Goal: Task Accomplishment & Management: Manage account settings

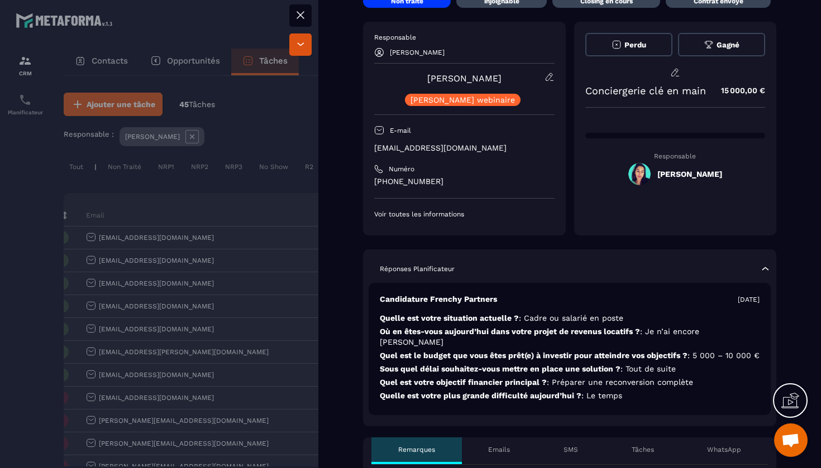
scroll to position [51, 0]
drag, startPoint x: 500, startPoint y: 84, endPoint x: 470, endPoint y: 85, distance: 30.2
click at [470, 85] on div "[PERSON_NAME] [PERSON_NAME] webinaire" at bounding box center [464, 88] width 180 height 34
click at [481, 78] on link "[PERSON_NAME]" at bounding box center [464, 78] width 74 height 11
click at [490, 136] on div "E-mail" at bounding box center [464, 130] width 180 height 20
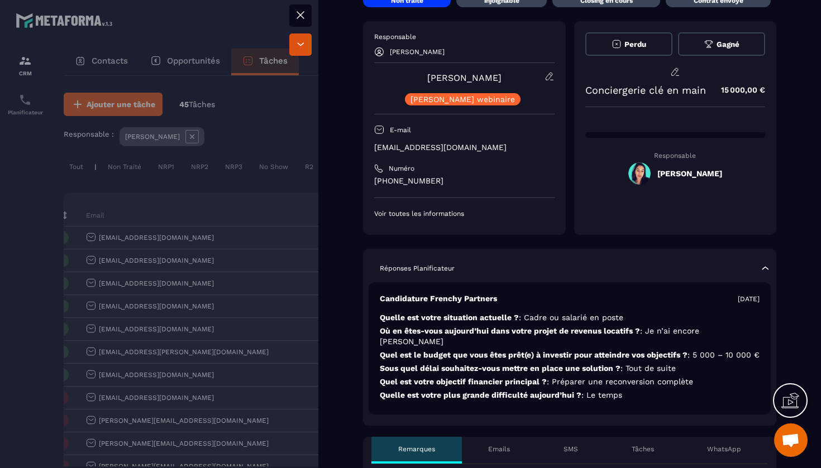
drag, startPoint x: 500, startPoint y: 78, endPoint x: 430, endPoint y: 73, distance: 69.9
click at [430, 74] on div "[PERSON_NAME] [PERSON_NAME] webinaire" at bounding box center [464, 88] width 180 height 34
copy link "[PERSON_NAME]"
click at [308, 13] on button at bounding box center [300, 15] width 22 height 22
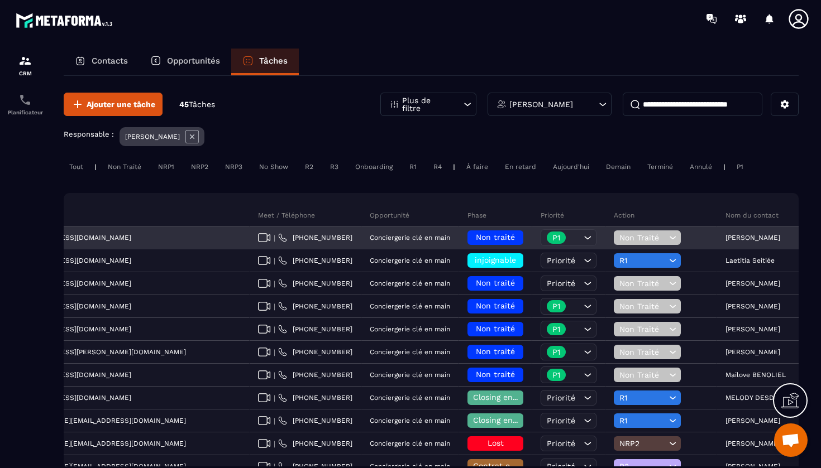
scroll to position [0, 381]
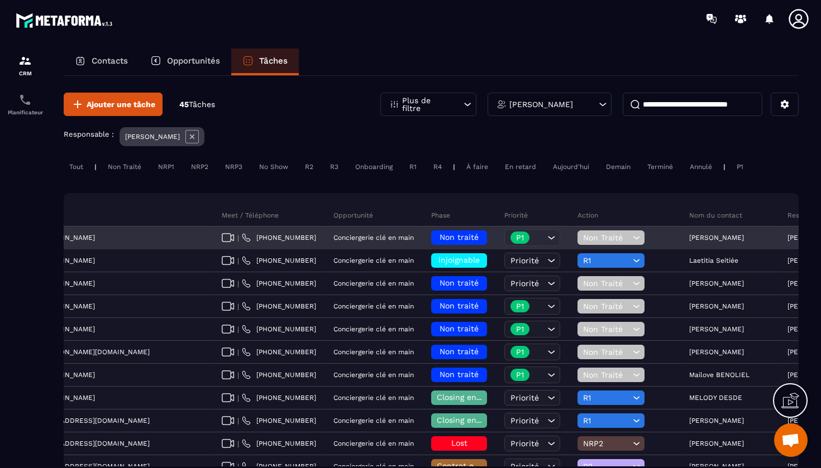
click at [439, 239] on span "Non traité" at bounding box center [458, 237] width 39 height 9
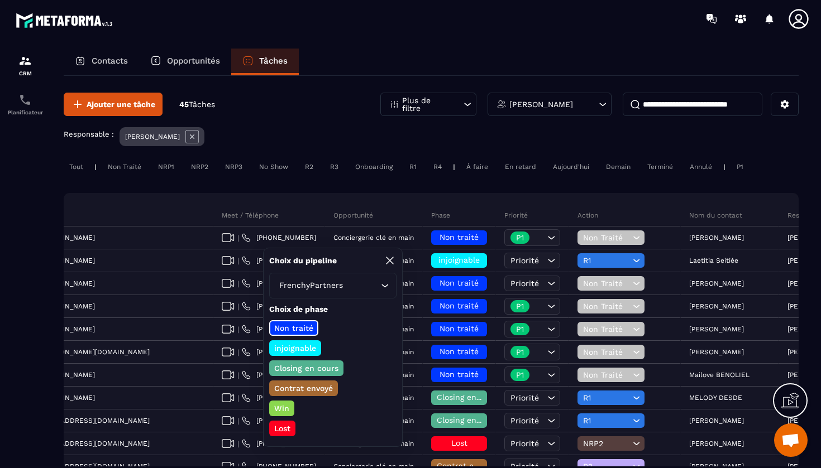
click at [300, 351] on p "injoignable" at bounding box center [294, 348] width 45 height 11
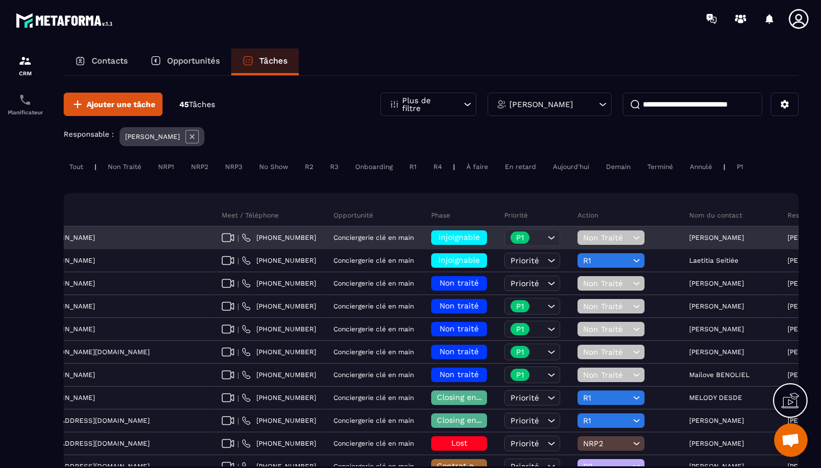
click at [583, 235] on span "Non Traité" at bounding box center [606, 237] width 47 height 9
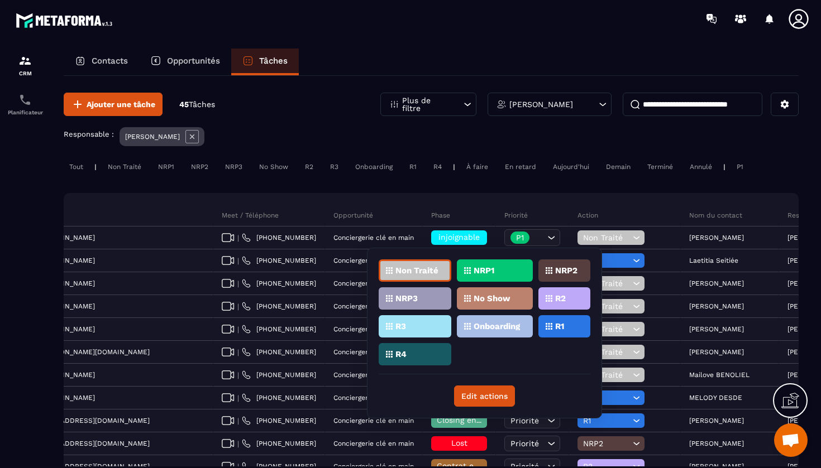
click at [515, 270] on div "NRP1" at bounding box center [495, 271] width 76 height 22
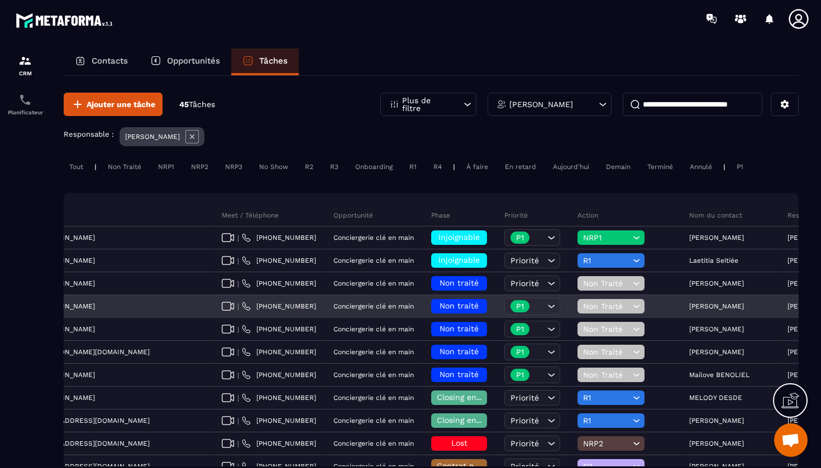
scroll to position [16, 0]
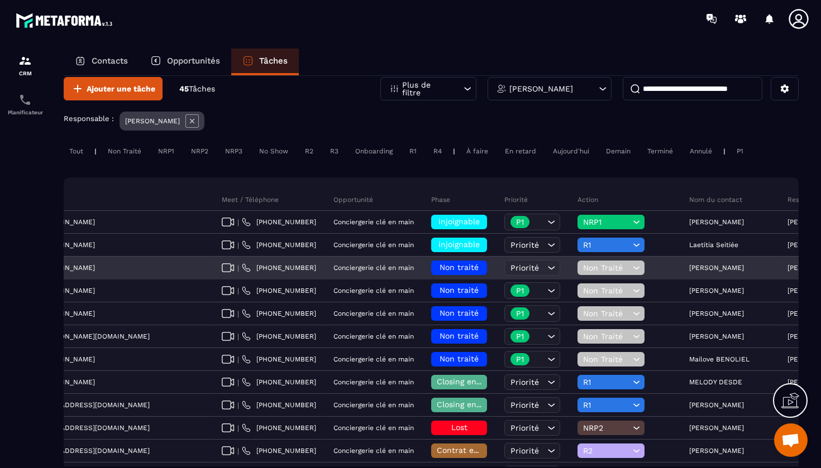
click at [689, 270] on p "[PERSON_NAME]" at bounding box center [716, 268] width 55 height 8
